Goal: Task Accomplishment & Management: Use online tool/utility

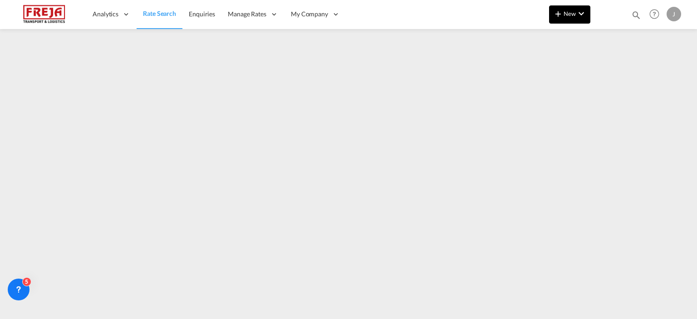
click at [572, 20] on button "New" at bounding box center [569, 14] width 41 height 18
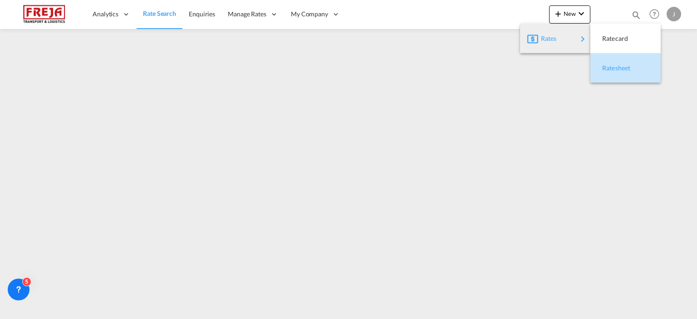
click at [612, 64] on span "Ratesheet" at bounding box center [607, 68] width 10 height 18
